Goal: Check status: Check status

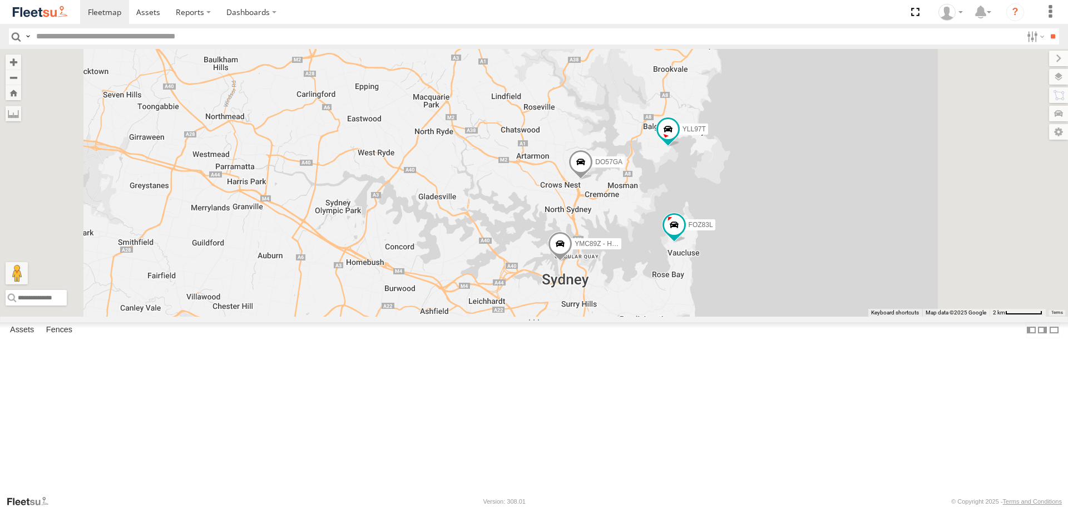
drag, startPoint x: 623, startPoint y: 155, endPoint x: 589, endPoint y: 84, distance: 78.4
click at [589, 84] on div "FOZ83L FDJ21J DO57GA YMC89Z - HiAce EHV94J YLL97T ES026Q YLF23N" at bounding box center [534, 182] width 1068 height 267
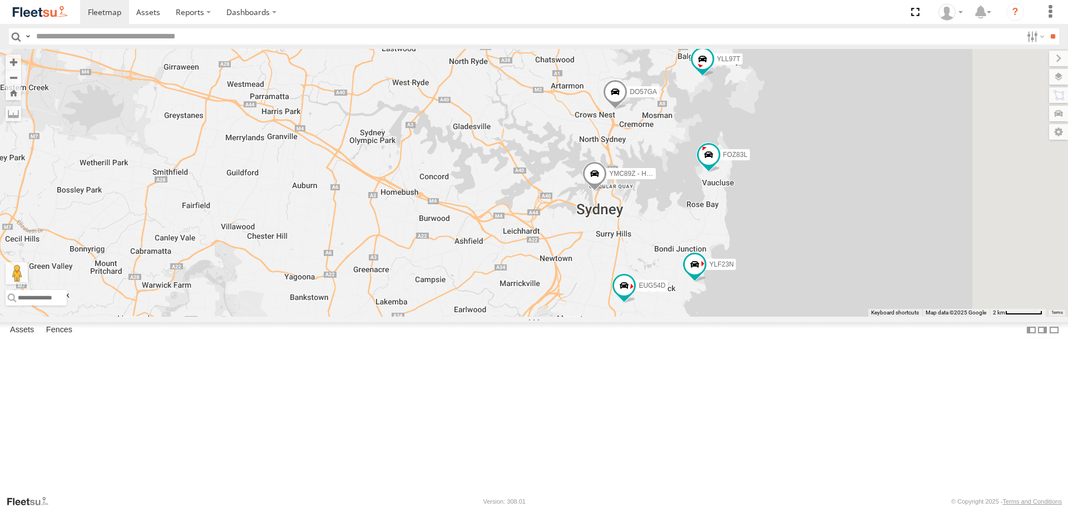
drag, startPoint x: 632, startPoint y: 325, endPoint x: 643, endPoint y: 295, distance: 31.3
click at [647, 301] on div "FOZ83L FDJ21J DO57GA YMC89Z - HiAce EHV94J YLL97T ES026Q YLF23N EUG54D" at bounding box center [534, 182] width 1068 height 267
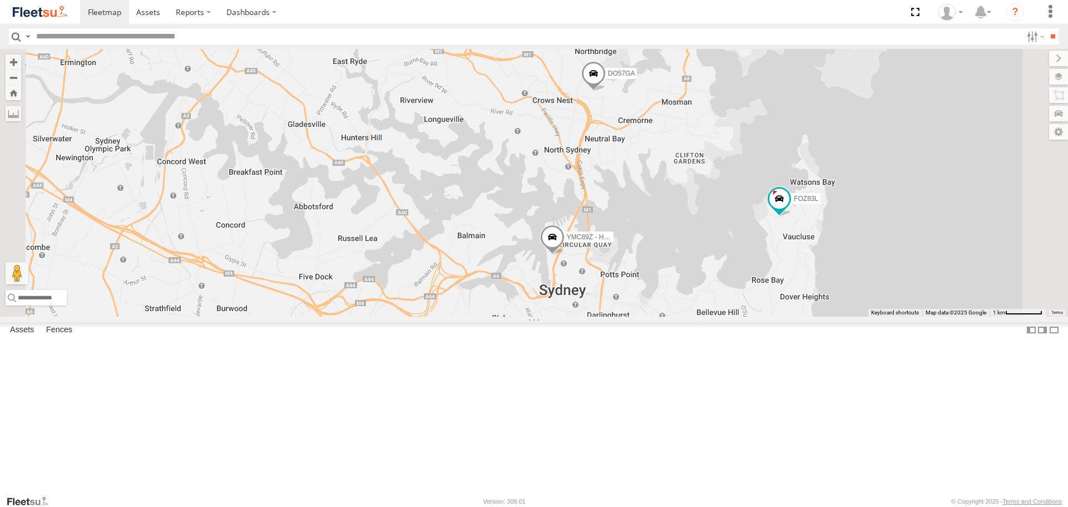
drag, startPoint x: 644, startPoint y: 214, endPoint x: 637, endPoint y: 260, distance: 46.2
click at [637, 260] on div "FOZ83L FDJ21J DO57GA YMC89Z - HiAce EHV94J YLL97T ES026Q YLF23N EUG54D" at bounding box center [534, 182] width 1068 height 267
click at [0, 0] on div "YLF23N All Assets [PERSON_NAME][GEOGRAPHIC_DATA] -33.90692 151.25874 YLL97T All…" at bounding box center [0, 0] width 0 height 0
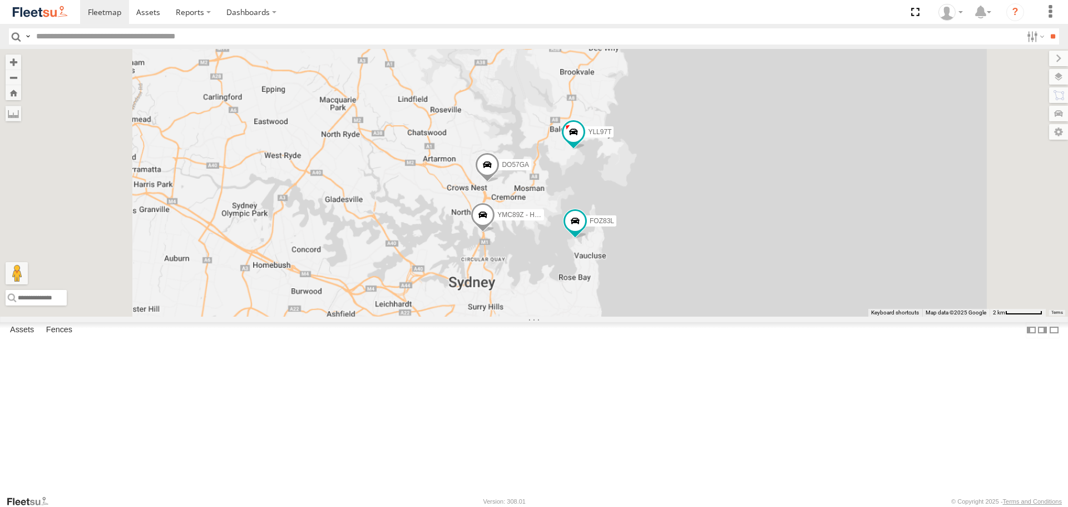
drag, startPoint x: 466, startPoint y: 223, endPoint x: 509, endPoint y: 300, distance: 88.4
click at [509, 300] on div "FOZ83L DO57GA YMC89Z - HiAce YLL97T YLF23N EUG54D" at bounding box center [534, 182] width 1068 height 267
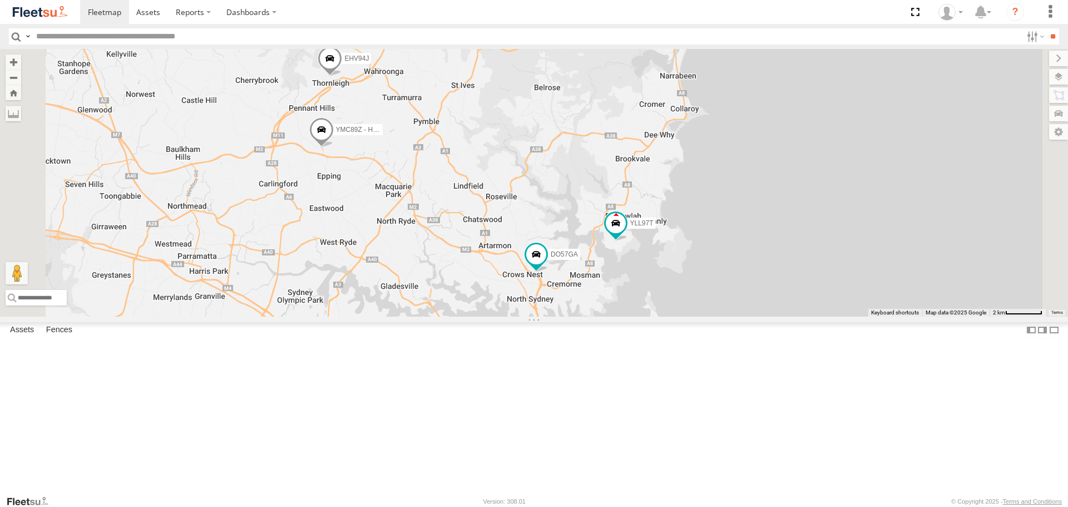
drag, startPoint x: 467, startPoint y: 180, endPoint x: 497, endPoint y: 225, distance: 54.2
click at [497, 225] on div "FOZ83L YLF23N FDJ21J DO57GA YMC89Z - HiAce EHV94J YLL97T ES026Q EUG54D" at bounding box center [534, 182] width 1068 height 267
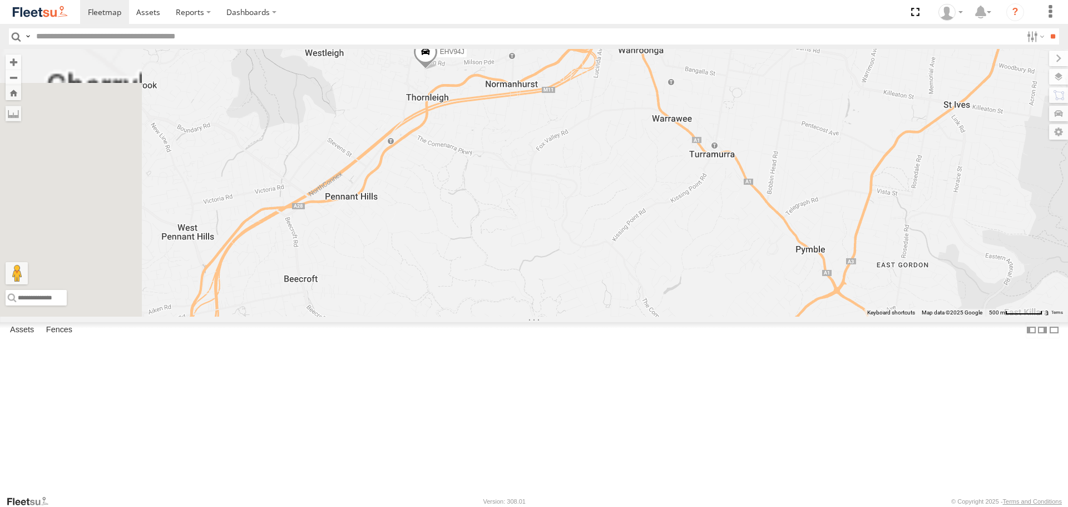
drag, startPoint x: 428, startPoint y: 258, endPoint x: 574, endPoint y: 205, distance: 155.6
click at [573, 206] on div "FOZ83L YLF23N FDJ21J DO57GA YMC89Z - HiAce EHV94J YLL97T ES026Q EUG54D" at bounding box center [534, 182] width 1068 height 267
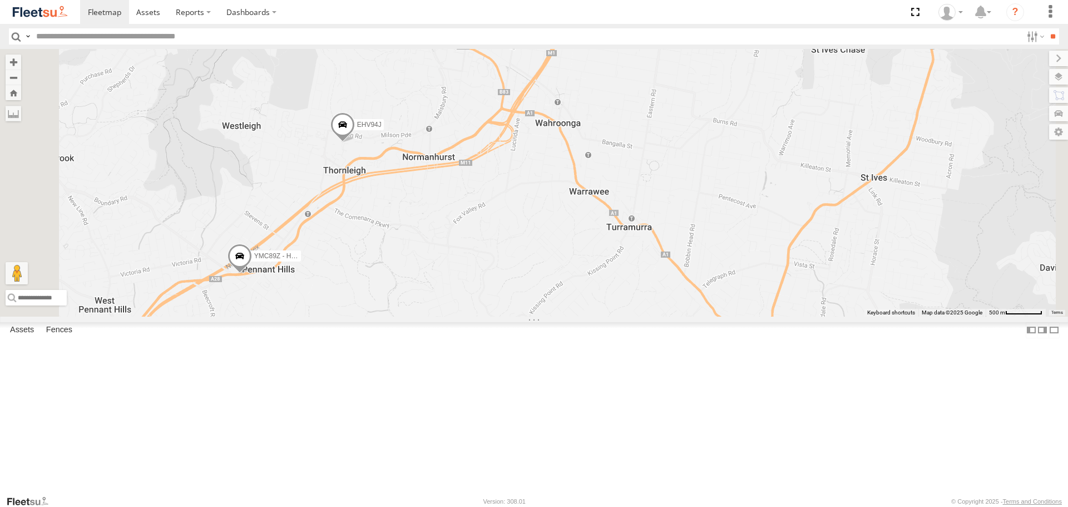
click at [252, 274] on span at bounding box center [240, 259] width 24 height 30
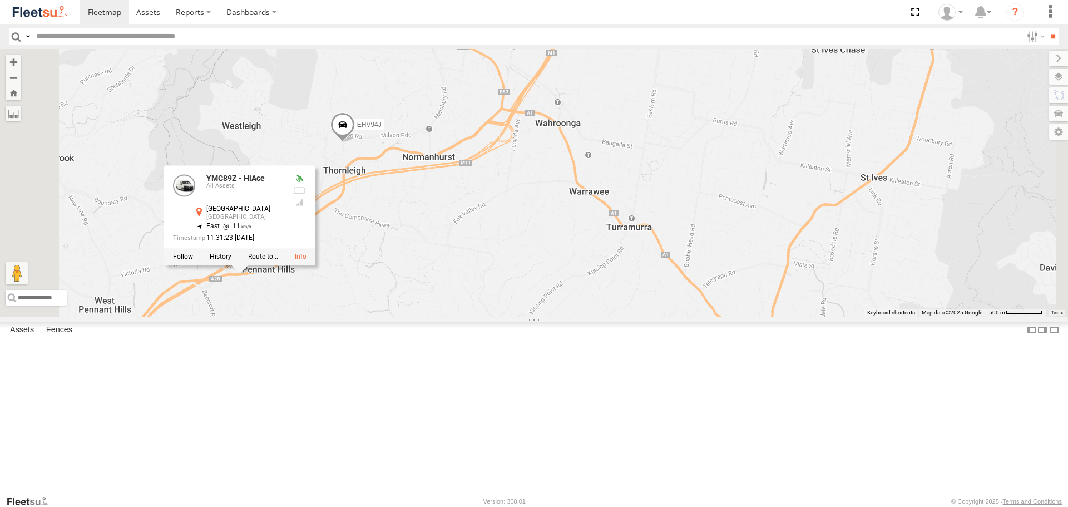
click at [380, 316] on div "YMC89Z - HiAce EHV94J ES026Q YMC89Z - HiAce All Assets [GEOGRAPHIC_DATA] -33.73…" at bounding box center [534, 182] width 1068 height 267
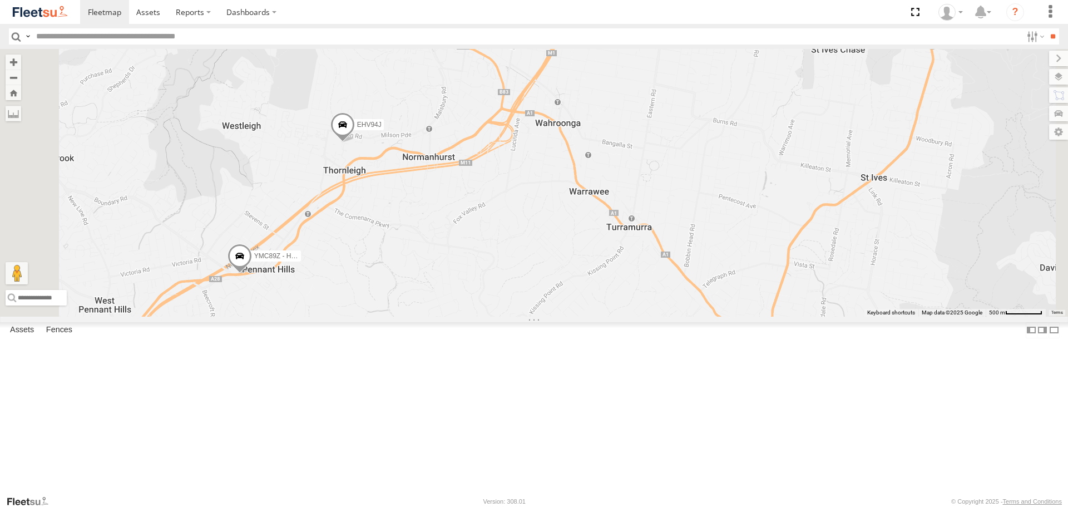
click at [252, 274] on span at bounding box center [240, 259] width 24 height 30
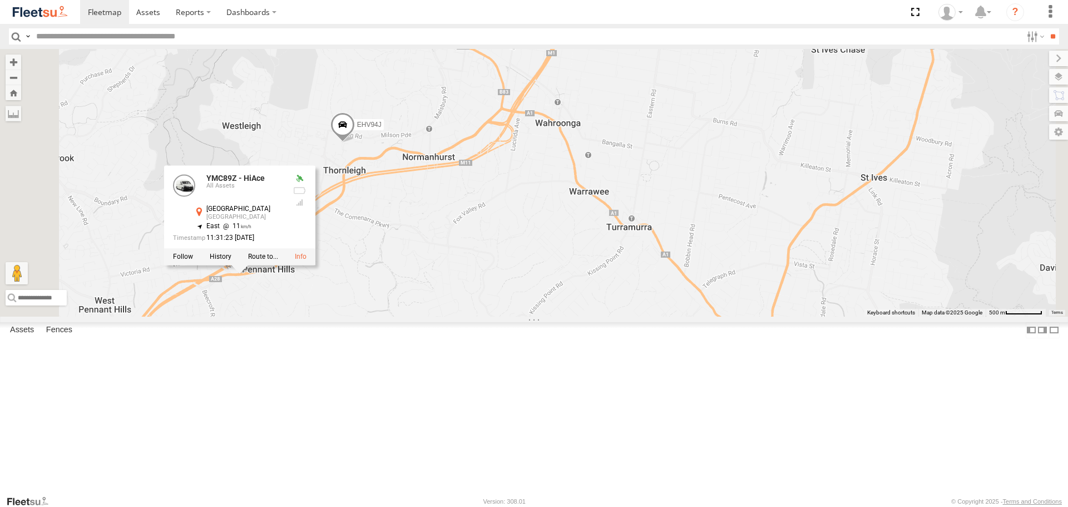
click at [385, 316] on div "YMC89Z - HiAce EHV94J ES026Q YMC89Z - HiAce All Assets [GEOGRAPHIC_DATA] -33.73…" at bounding box center [534, 182] width 1068 height 267
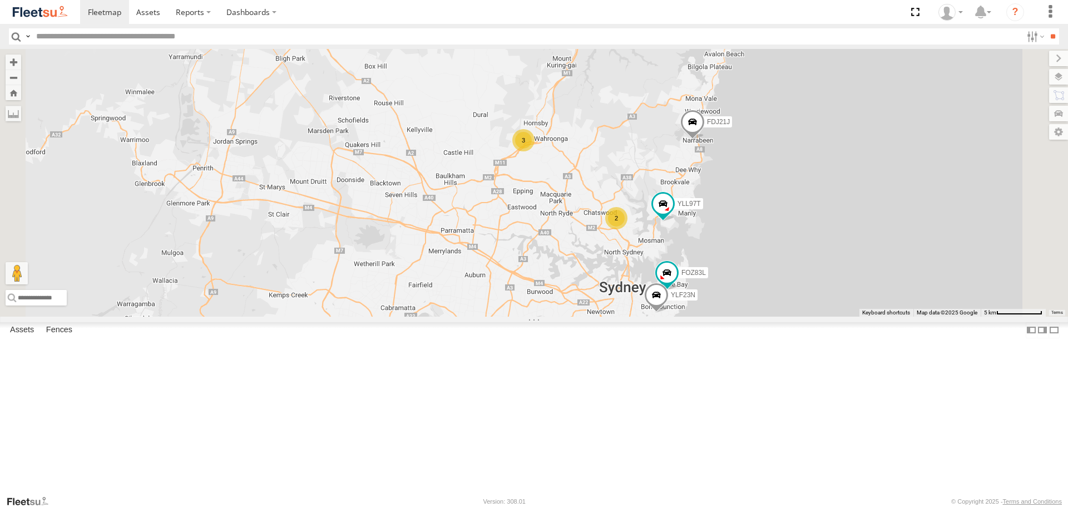
drag, startPoint x: 699, startPoint y: 320, endPoint x: 708, endPoint y: 275, distance: 45.5
click at [666, 254] on div "FOZ83L YLF23N FDJ21J 2 3 YLL97T" at bounding box center [534, 182] width 1068 height 267
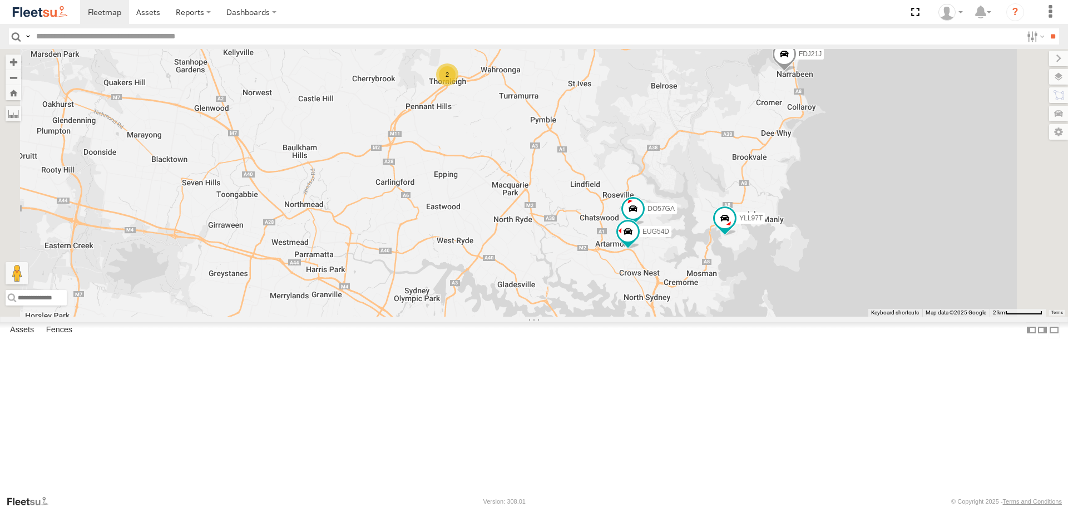
drag, startPoint x: 759, startPoint y: 272, endPoint x: 722, endPoint y: 277, distance: 37.1
click at [722, 277] on div "FOZ83L YLF23N FDJ21J YLL97T DO57GA 2 ES026Q EUG54D" at bounding box center [534, 182] width 1068 height 267
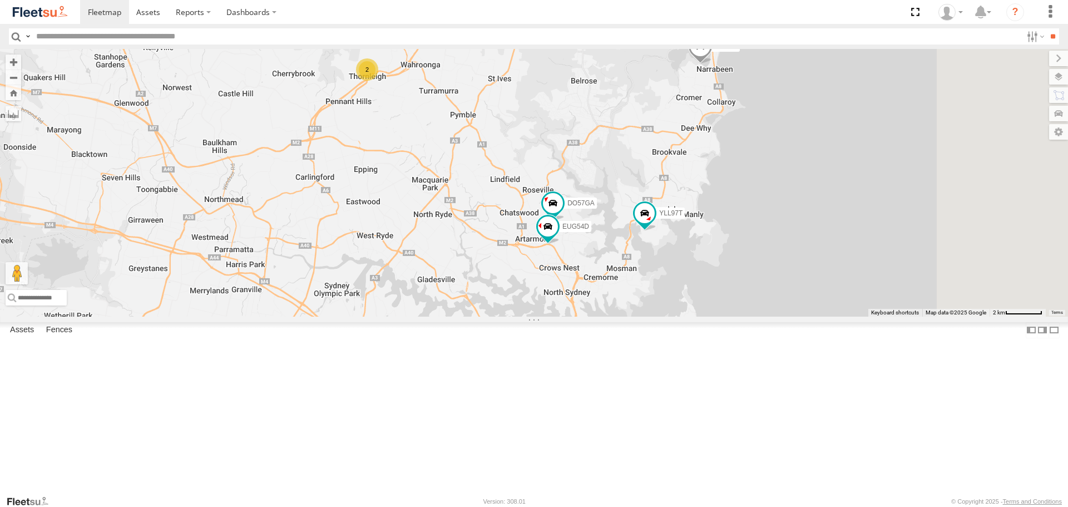
drag, startPoint x: 667, startPoint y: 277, endPoint x: 616, endPoint y: 295, distance: 54.1
click at [616, 295] on div "FOZ83L YLF23N FDJ21J YLL97T DO57GA 2 ES026Q EUG54D" at bounding box center [534, 182] width 1068 height 267
